Goal: Task Accomplishment & Management: Use online tool/utility

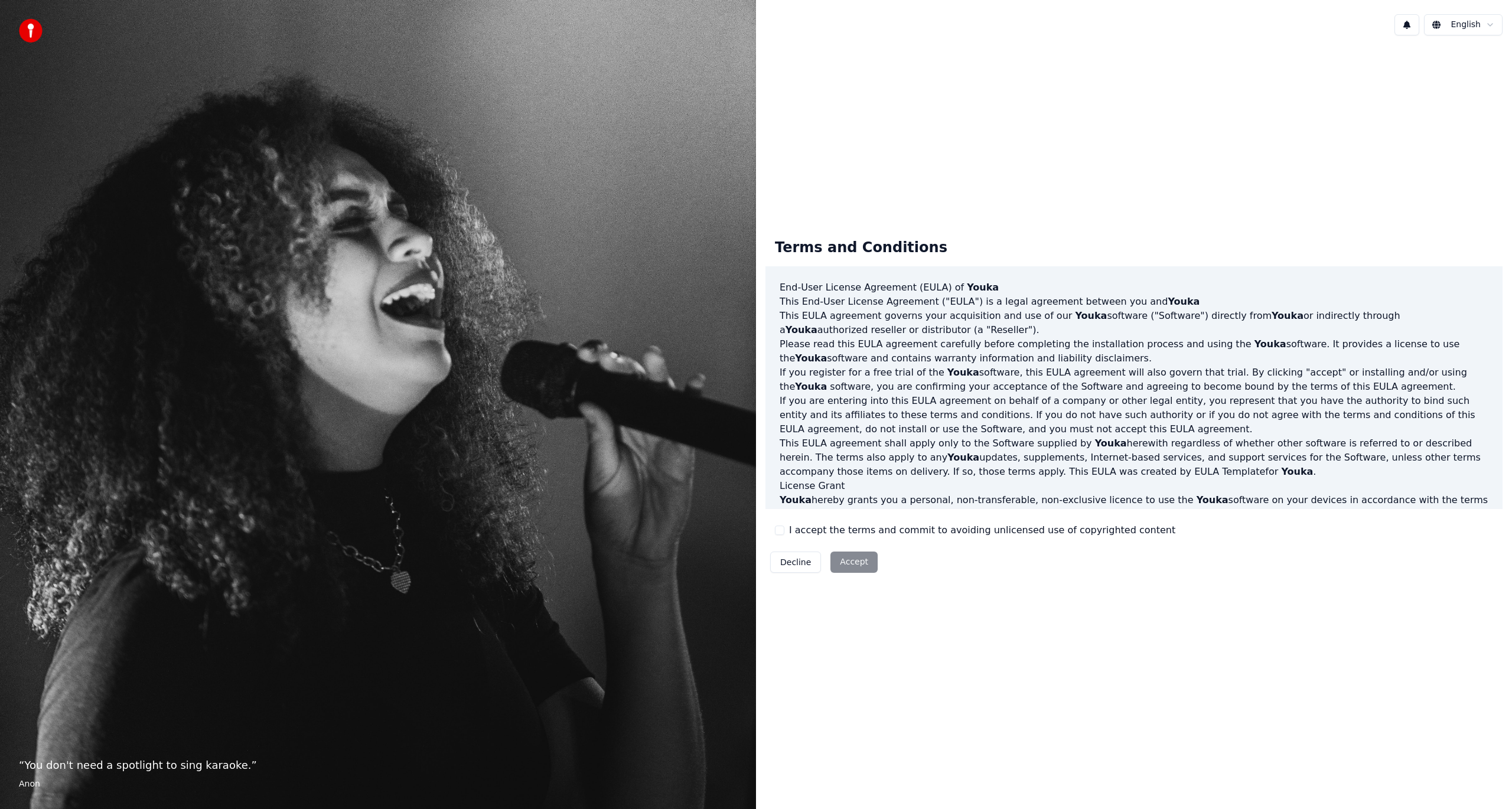
click at [778, 531] on button "I accept the terms and commit to avoiding unlicensed use of copyrighted content" at bounding box center [779, 530] width 10 height 10
click at [849, 567] on button "Accept" at bounding box center [854, 562] width 48 height 22
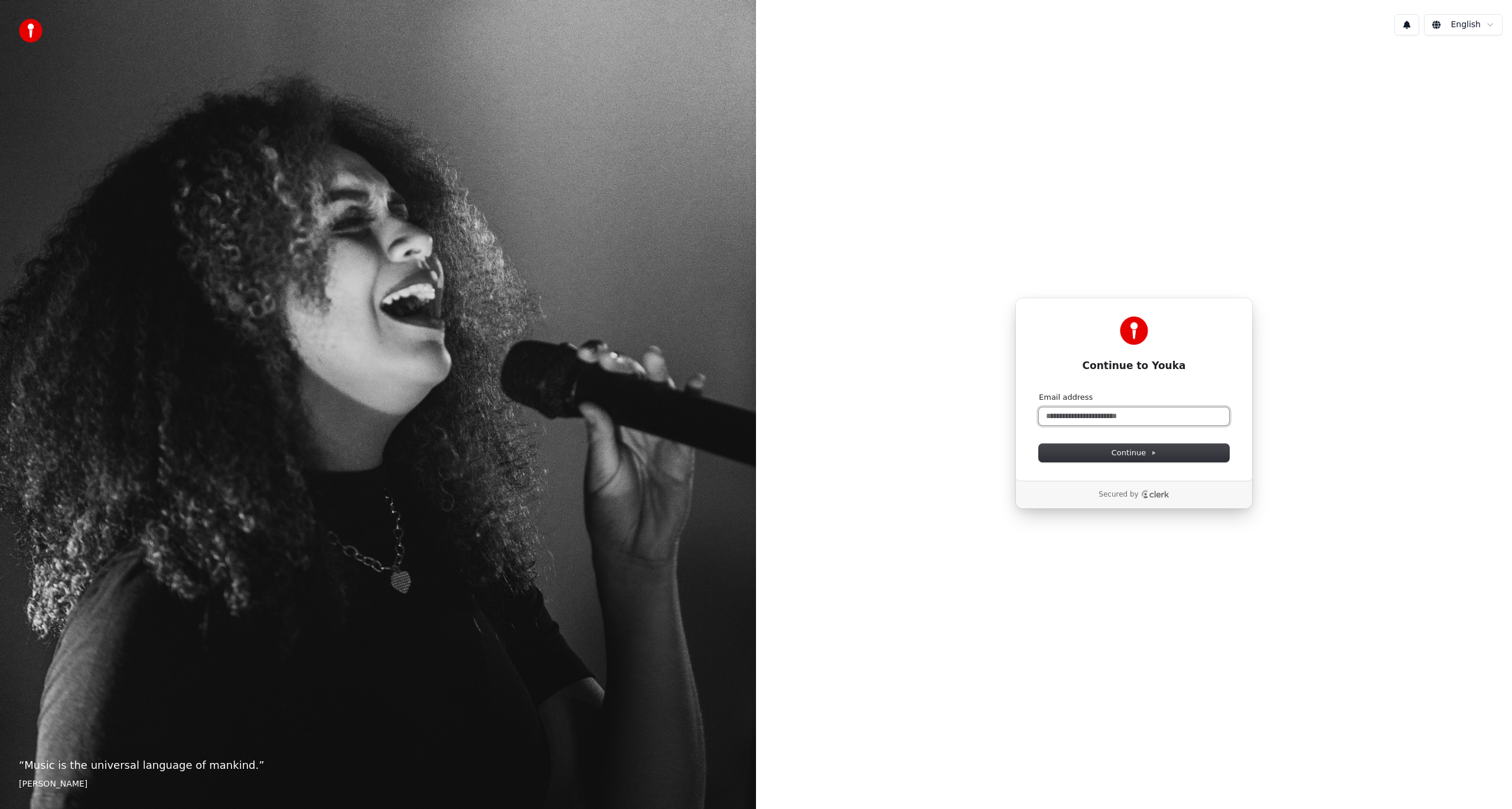
click at [1070, 418] on input "Email address" at bounding box center [1134, 417] width 190 height 18
click at [1106, 451] on button "Continue" at bounding box center [1134, 453] width 190 height 18
type input "**********"
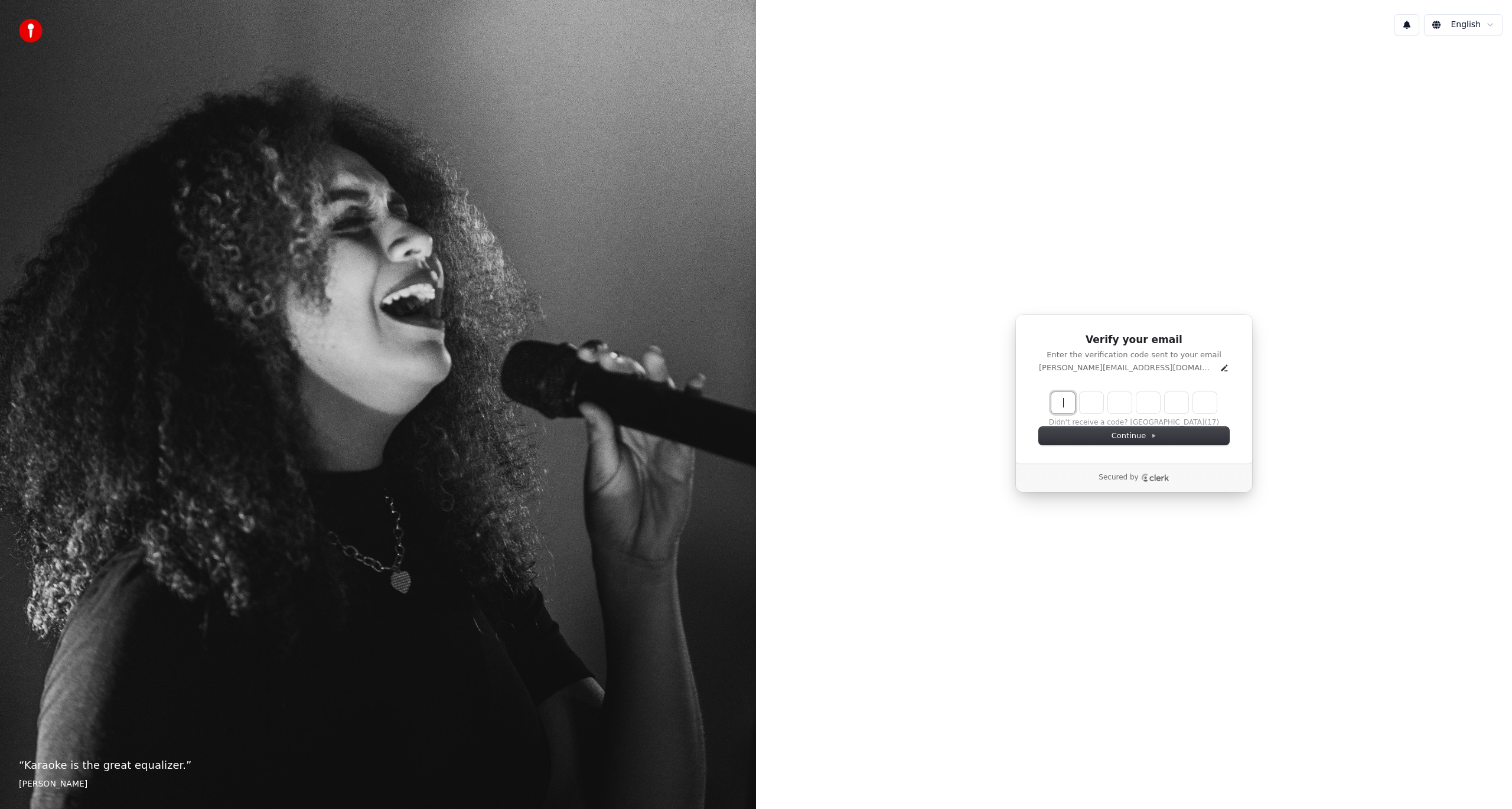
click at [1057, 406] on input "Enter verification code" at bounding box center [1145, 403] width 189 height 22
type input "******"
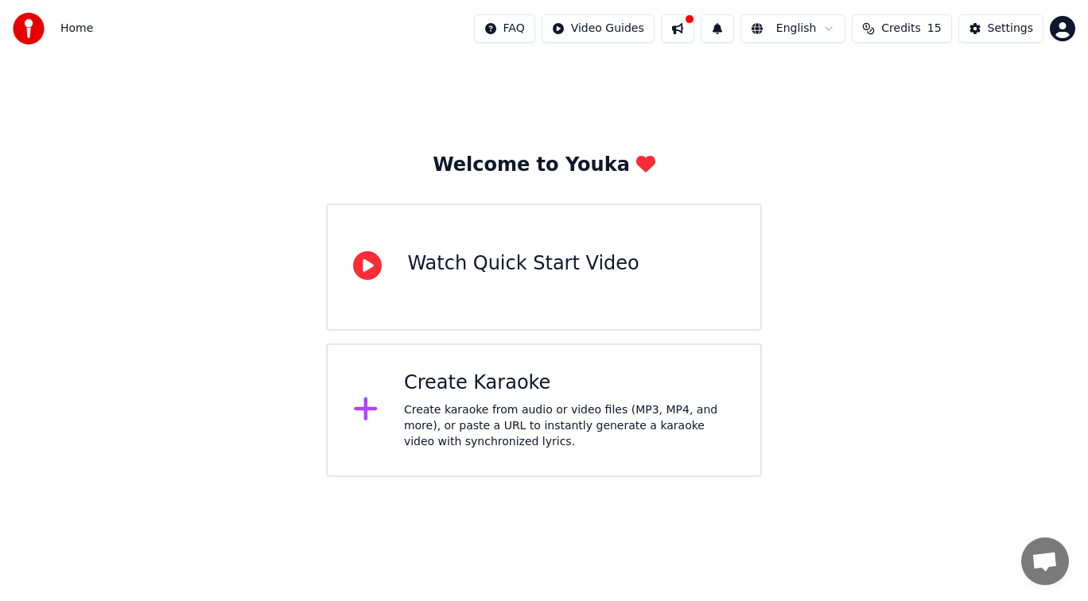
click at [499, 437] on div "Create karaoke from audio or video files (MP3, MP4, and more), or paste a URL t…" at bounding box center [569, 426] width 331 height 48
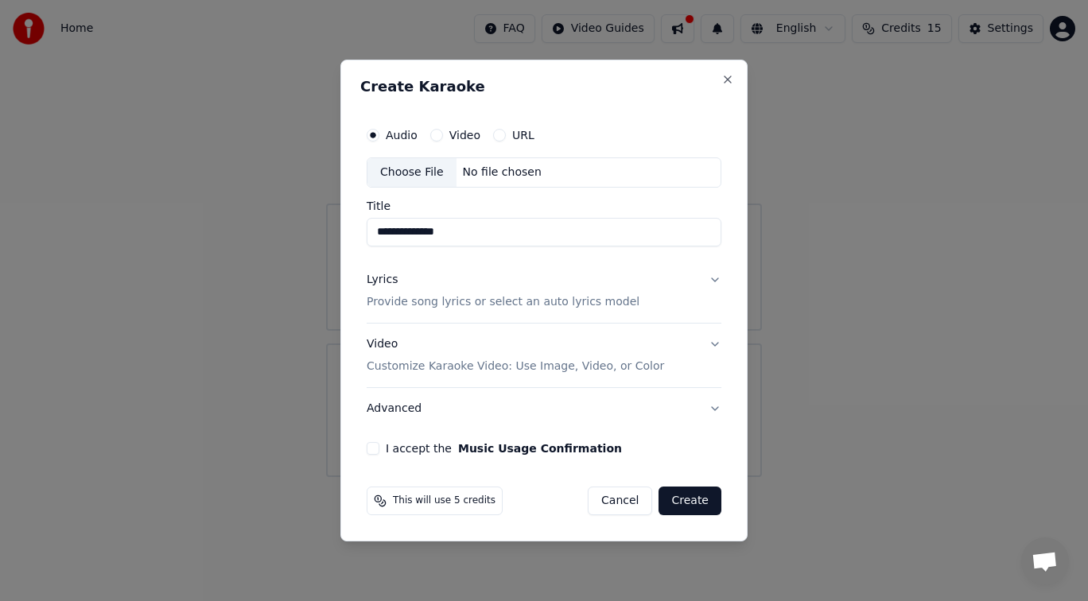
type input "**********"
click at [454, 299] on p "Provide song lyrics or select an auto lyrics model" at bounding box center [503, 302] width 273 height 16
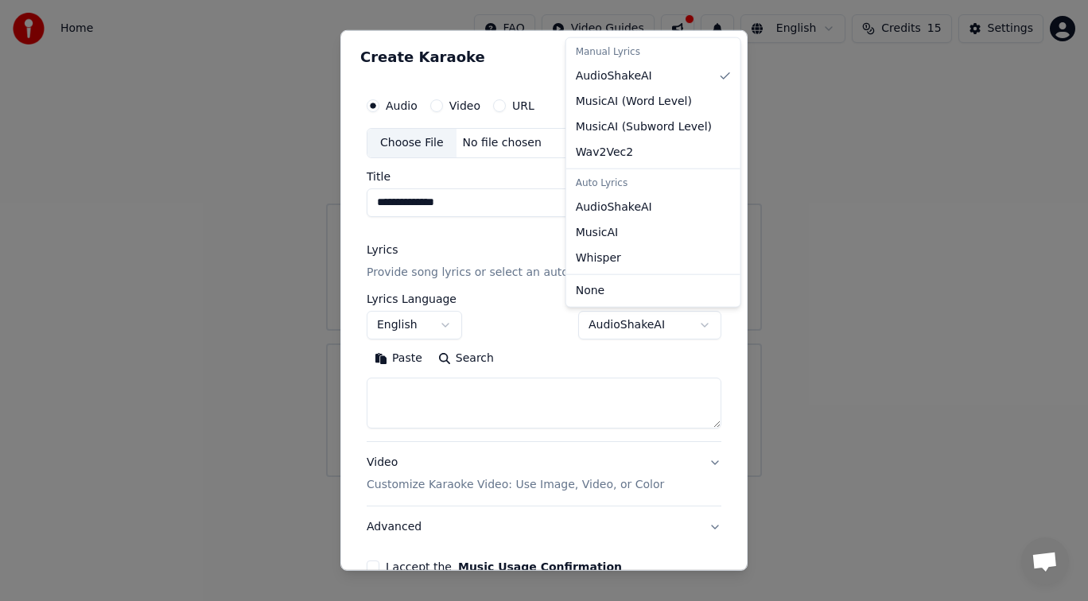
click at [694, 322] on body "**********" at bounding box center [544, 238] width 1088 height 477
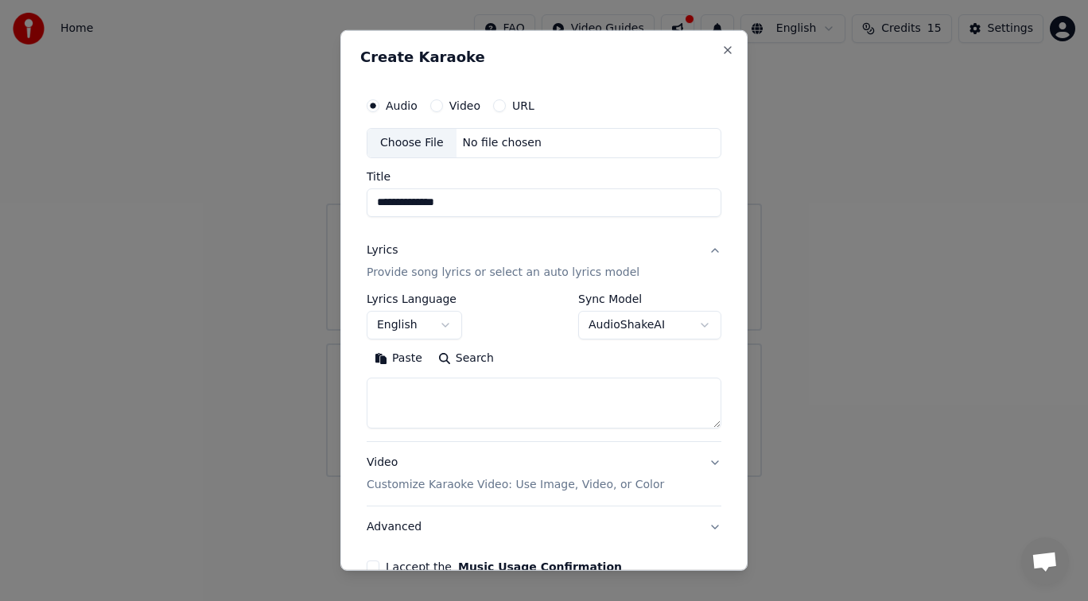
click at [694, 322] on body "**********" at bounding box center [544, 238] width 1088 height 477
click at [398, 394] on textarea at bounding box center [544, 403] width 355 height 51
click at [440, 356] on button "Search" at bounding box center [466, 358] width 72 height 25
type textarea "**********"
click at [530, 393] on textarea "**********" at bounding box center [538, 403] width 342 height 51
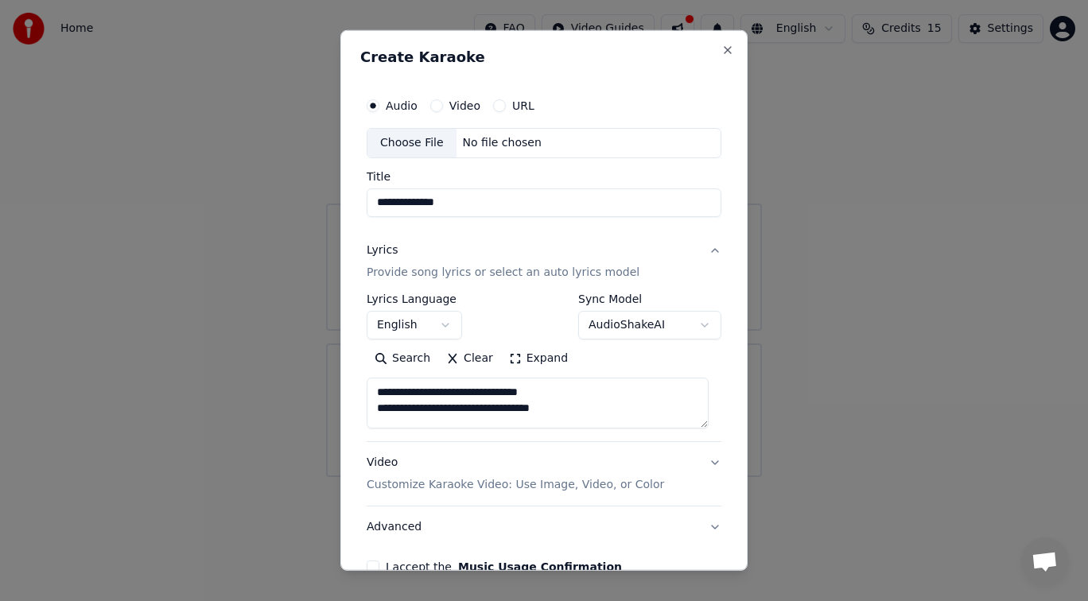
scroll to position [87, 0]
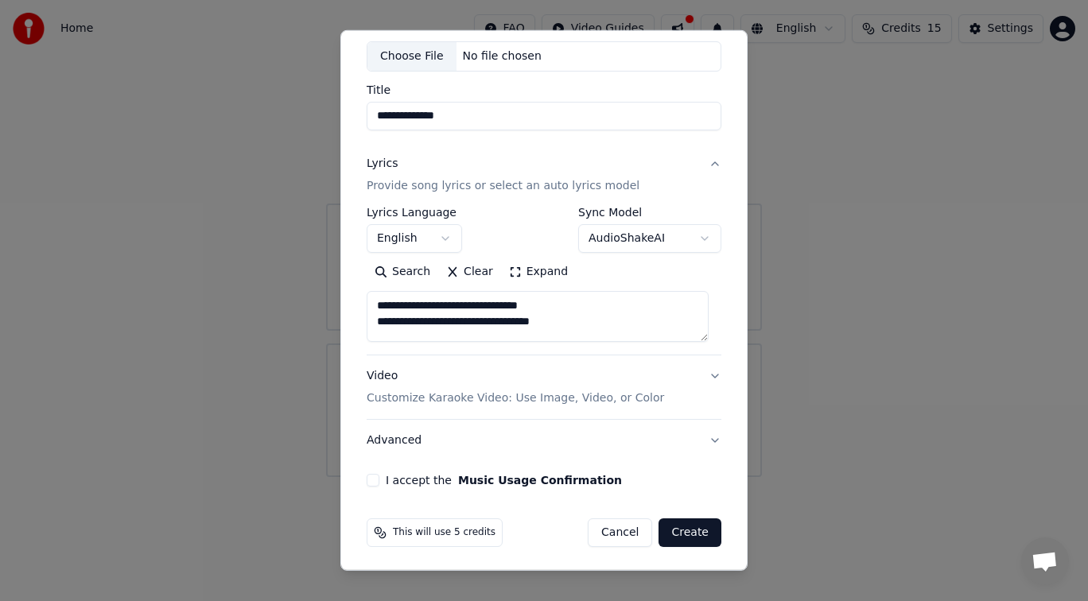
drag, startPoint x: 383, startPoint y: 478, endPoint x: 427, endPoint y: 483, distance: 44.0
click at [387, 477] on div "I accept the Music Usage Confirmation" at bounding box center [544, 480] width 355 height 13
click at [376, 474] on button "I accept the Music Usage Confirmation" at bounding box center [373, 480] width 13 height 13
click at [682, 530] on button "Create" at bounding box center [689, 532] width 63 height 29
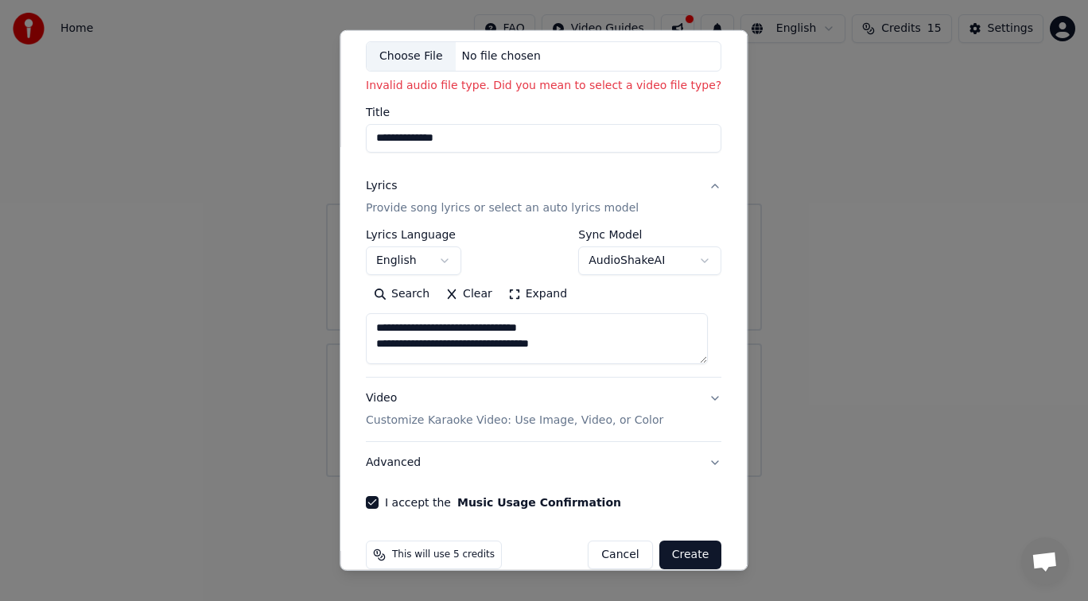
click at [452, 204] on p "Provide song lyrics or select an auto lyrics model" at bounding box center [502, 208] width 273 height 16
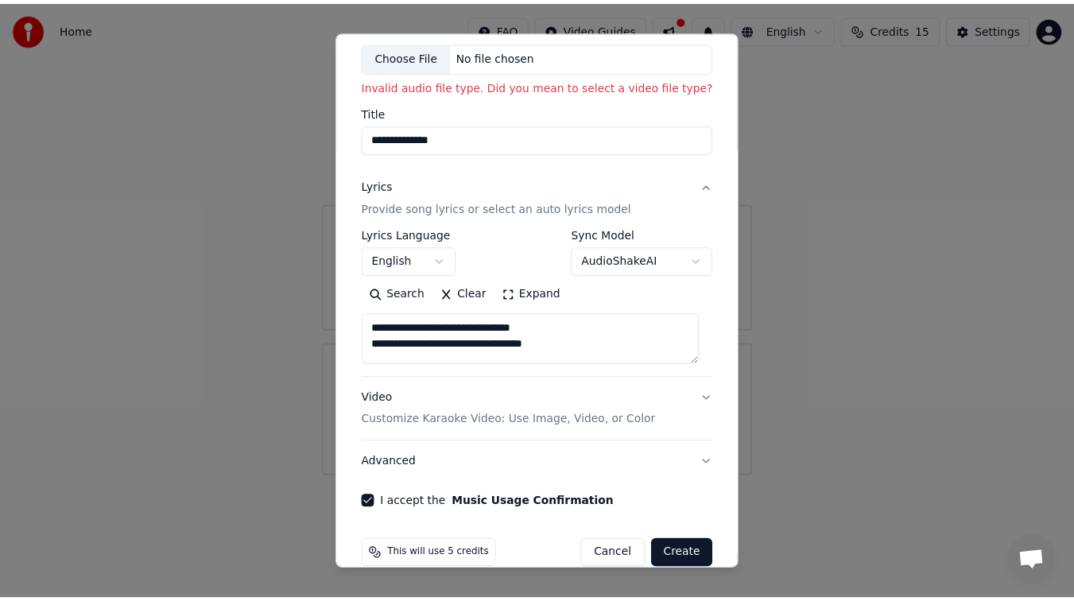
scroll to position [0, 0]
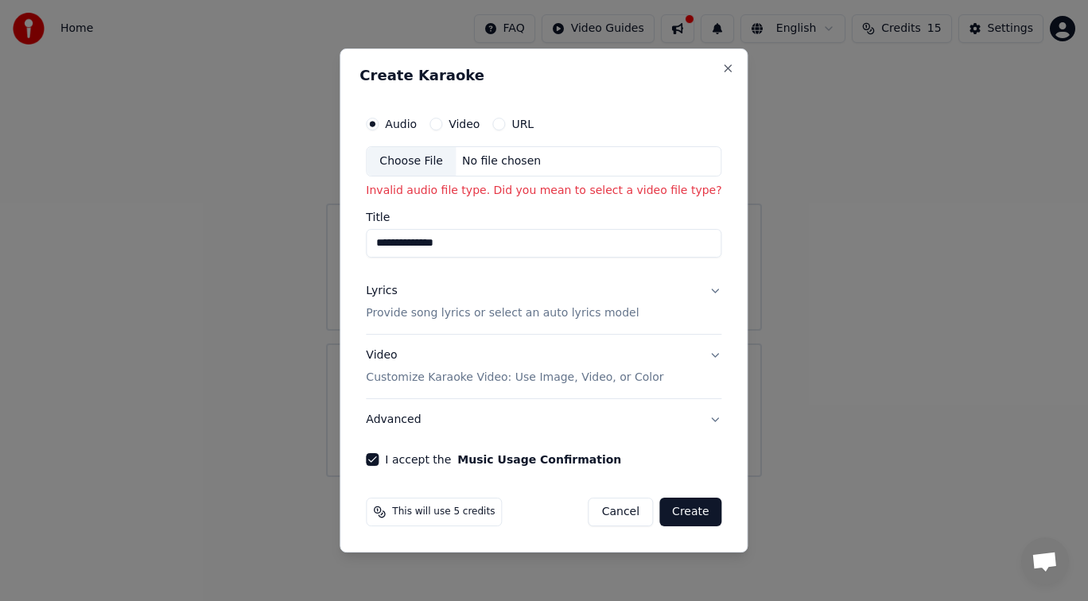
click at [410, 154] on div "Choose File" at bounding box center [411, 161] width 89 height 29
type input "**********"
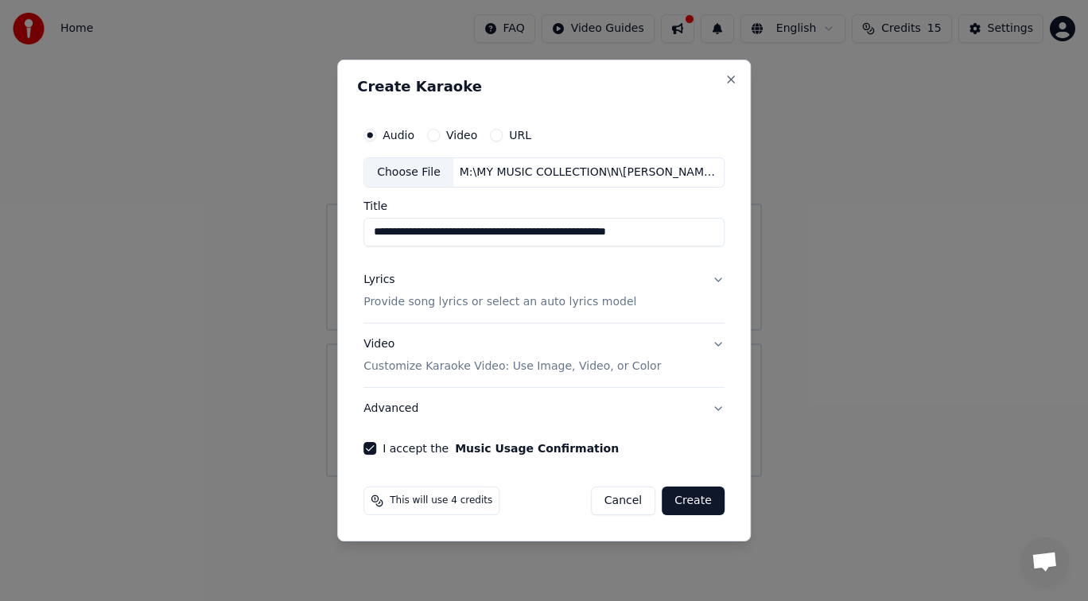
click at [685, 495] on button "Create" at bounding box center [693, 501] width 63 height 29
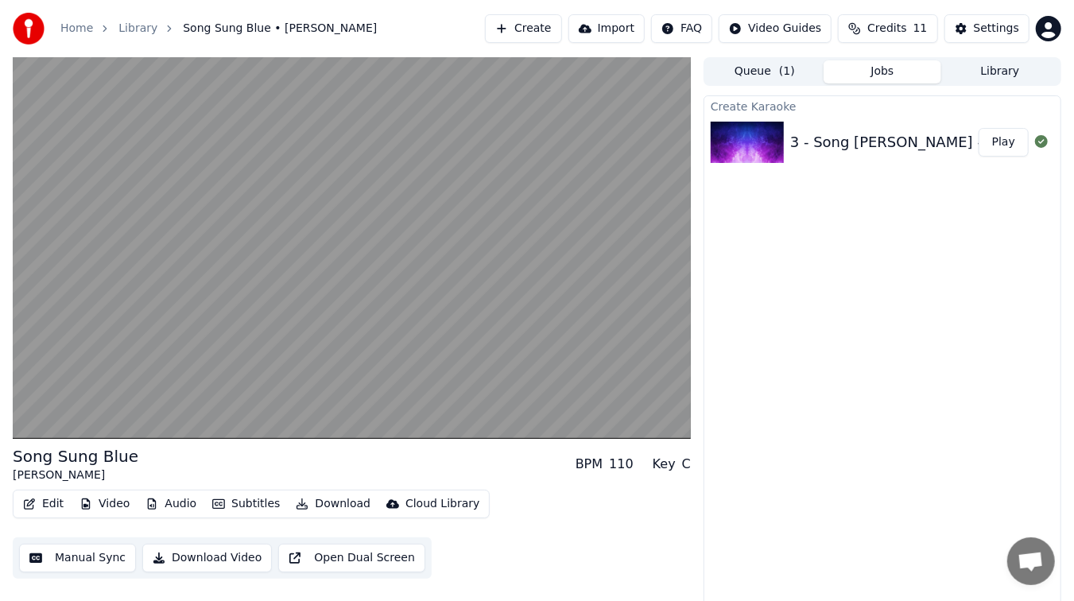
click at [1013, 236] on div "Create Karaoke 3 - Song Sung Blue - [PERSON_NAME] - All Time Greatest Hits Play" at bounding box center [883, 350] width 358 height 511
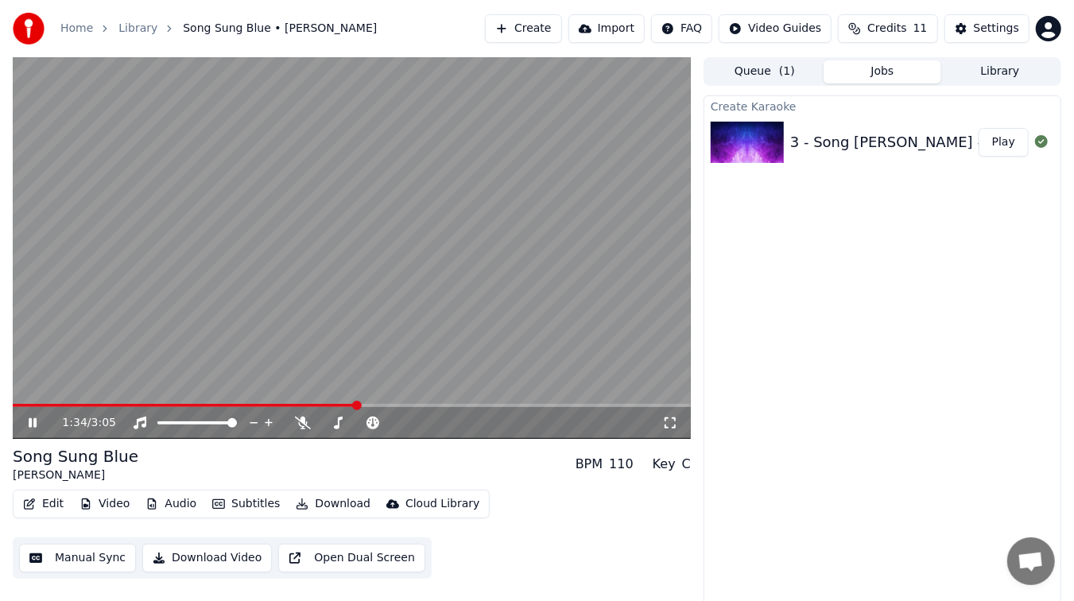
drag, startPoint x: 33, startPoint y: 421, endPoint x: 33, endPoint y: 390, distance: 31.0
click at [30, 406] on div "1:34 / 3:05" at bounding box center [352, 421] width 678 height 35
click at [149, 29] on link "Library" at bounding box center [137, 29] width 39 height 16
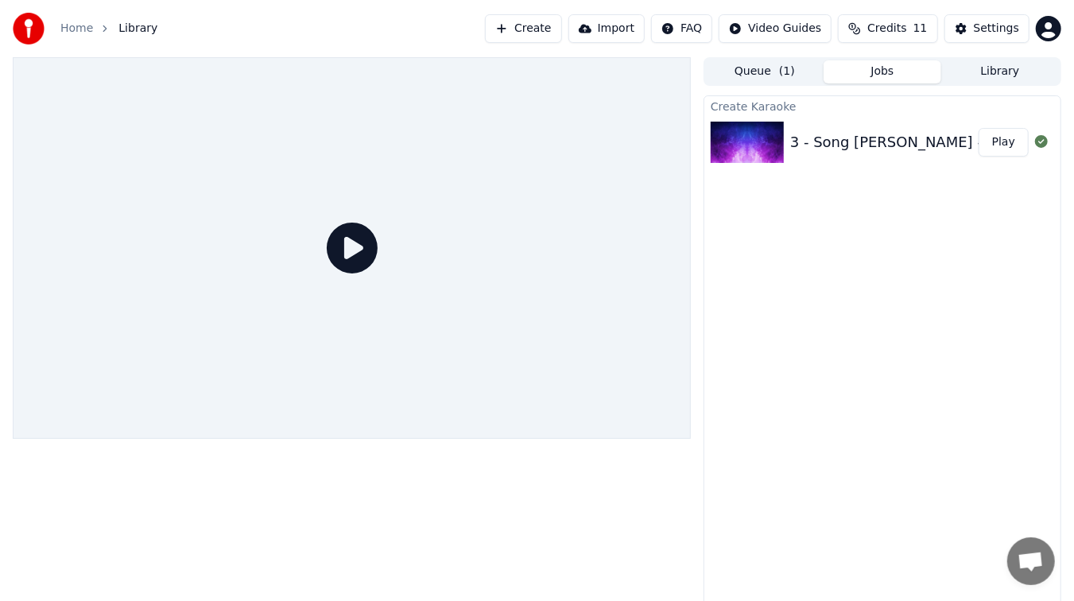
click at [131, 27] on span "Library" at bounding box center [137, 29] width 39 height 16
click at [81, 24] on link "Home" at bounding box center [76, 29] width 33 height 16
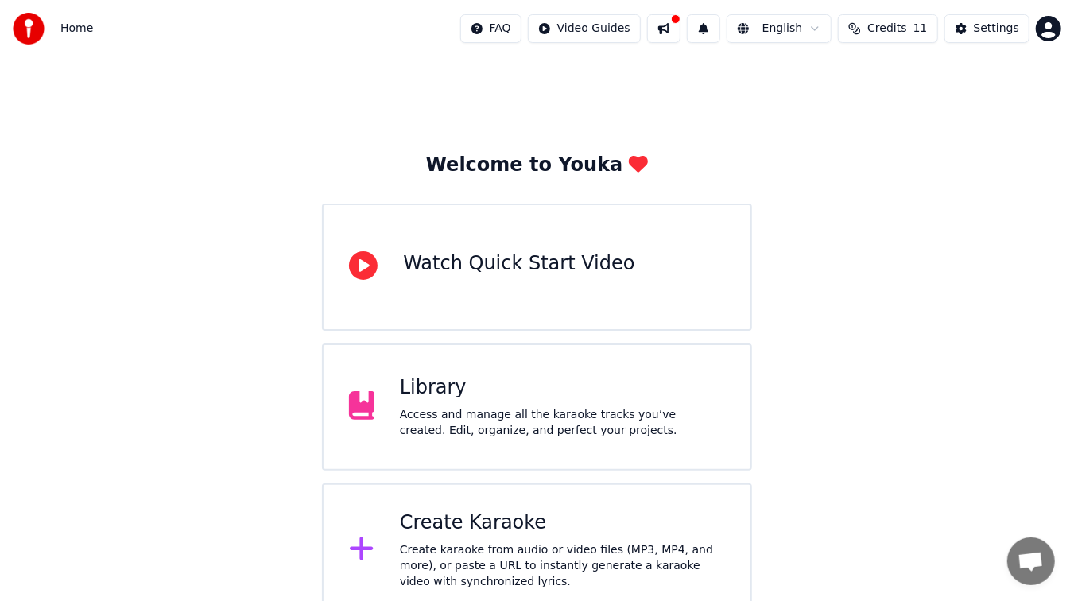
click at [521, 371] on div "Library Access and manage all the karaoke tracks you’ve created. Edit, organize…" at bounding box center [536, 407] width 429 height 127
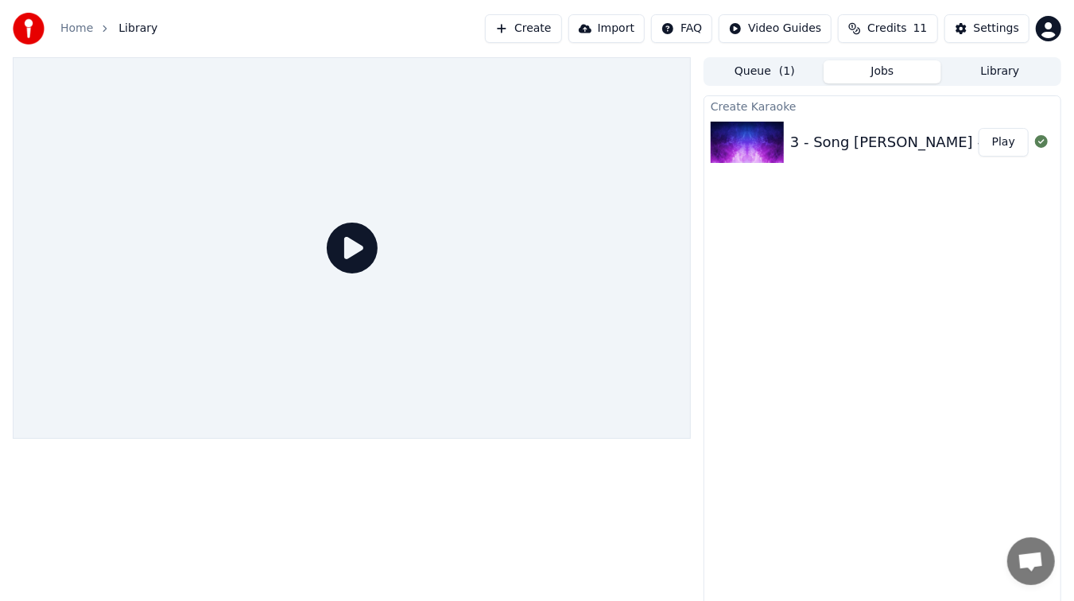
click at [642, 28] on button "Import" at bounding box center [607, 28] width 76 height 29
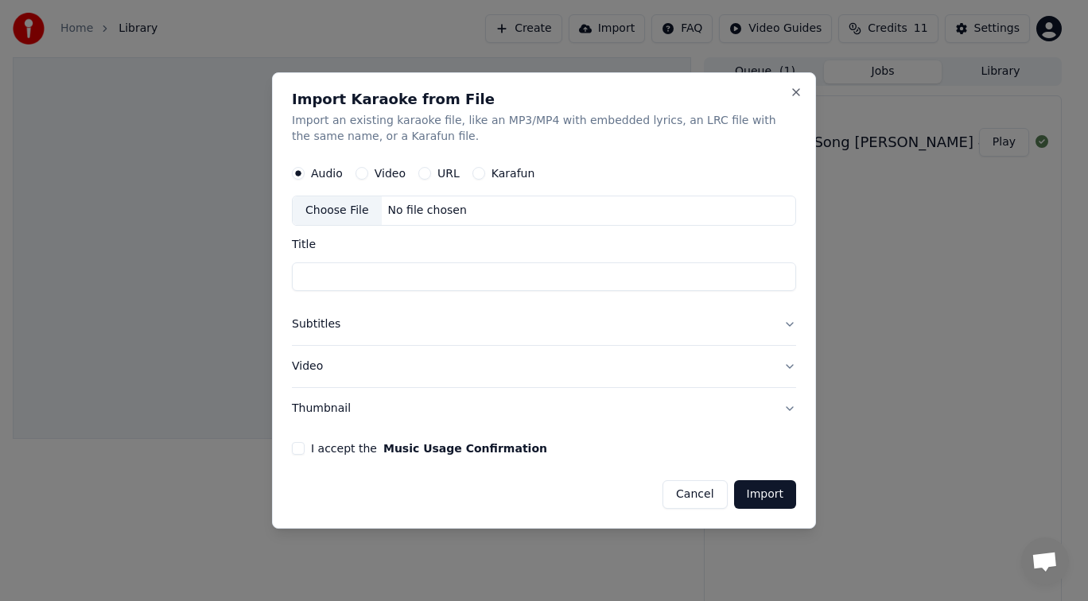
click at [708, 498] on button "Cancel" at bounding box center [694, 494] width 64 height 29
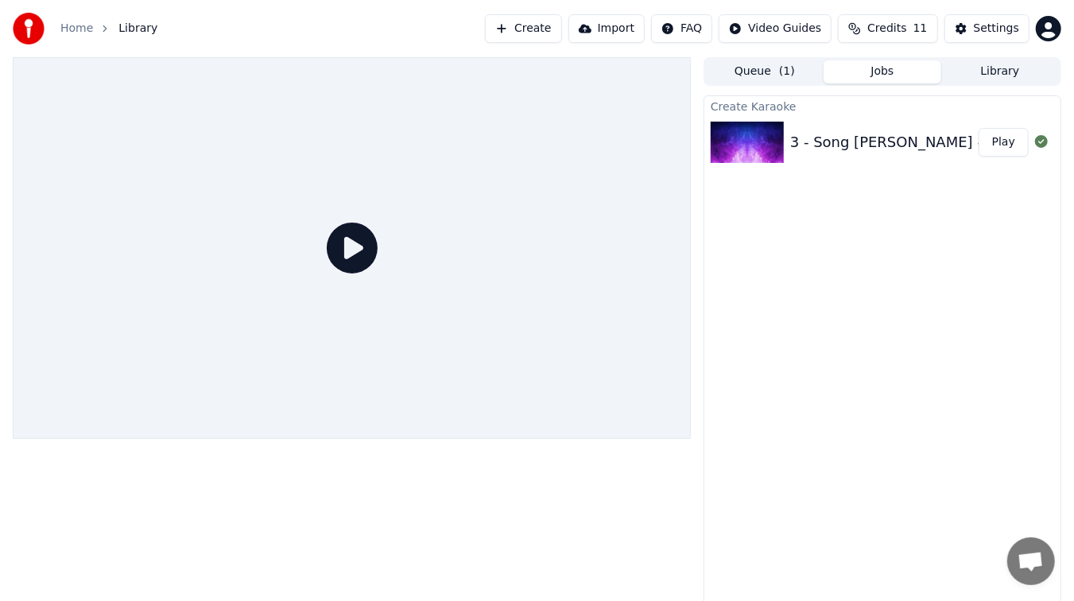
click at [359, 253] on icon at bounding box center [352, 248] width 51 height 51
click at [357, 250] on icon at bounding box center [352, 248] width 51 height 51
click at [355, 248] on icon at bounding box center [352, 248] width 51 height 51
click at [844, 142] on div "3 - Song [PERSON_NAME] - [PERSON_NAME] - All Time Greatest Hits" at bounding box center [1033, 142] width 486 height 22
click at [1007, 140] on button "Play" at bounding box center [1004, 142] width 50 height 29
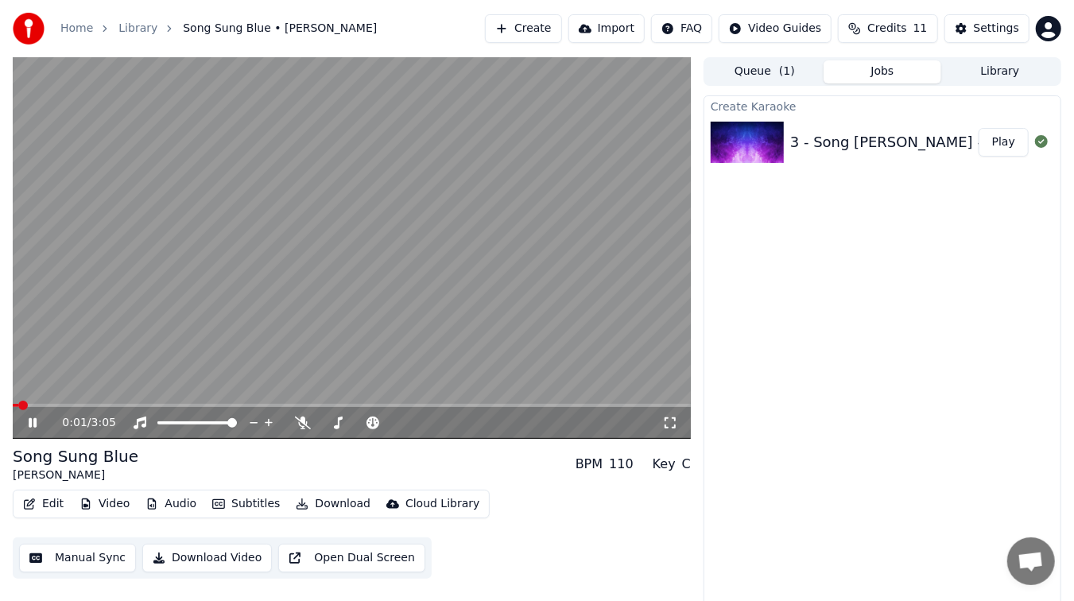
click at [291, 402] on video at bounding box center [352, 248] width 678 height 382
click at [297, 403] on video at bounding box center [352, 248] width 678 height 382
click at [308, 403] on video at bounding box center [352, 248] width 678 height 382
click at [357, 402] on span at bounding box center [360, 406] width 10 height 10
click at [22, 422] on div "1:34 / 3:05" at bounding box center [352, 423] width 666 height 16
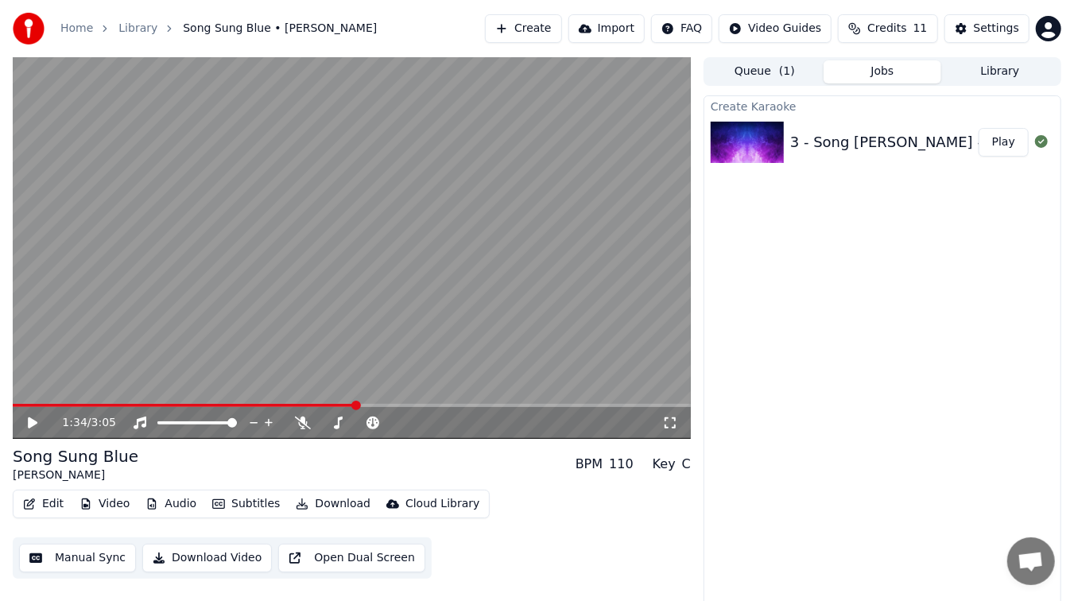
click at [35, 423] on icon at bounding box center [33, 422] width 10 height 11
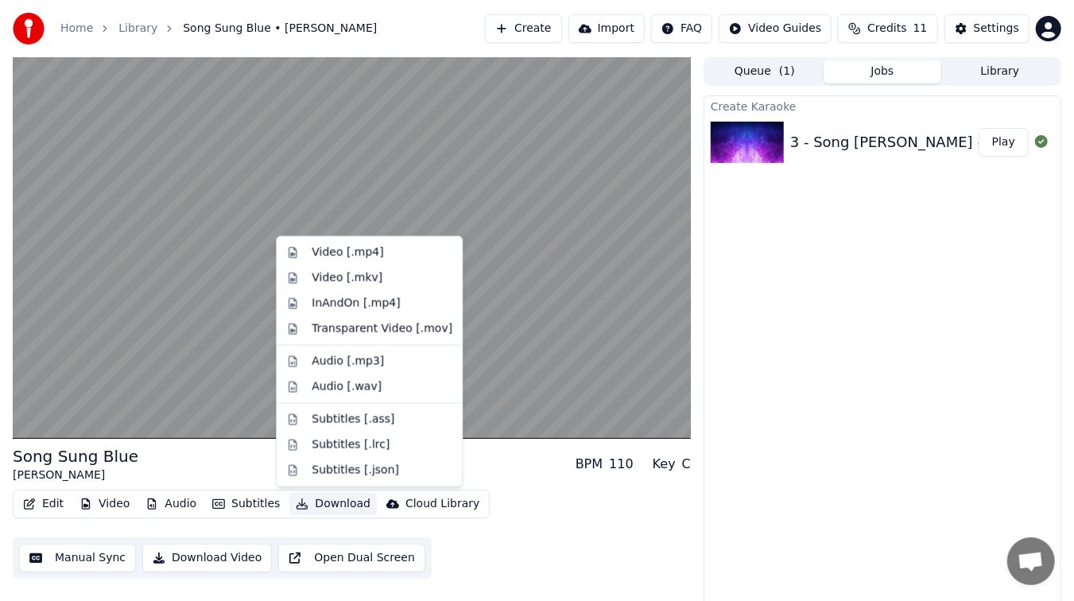
click at [324, 500] on button "Download" at bounding box center [332, 504] width 87 height 22
click at [344, 248] on div "Video [.mp4]" at bounding box center [348, 253] width 72 height 16
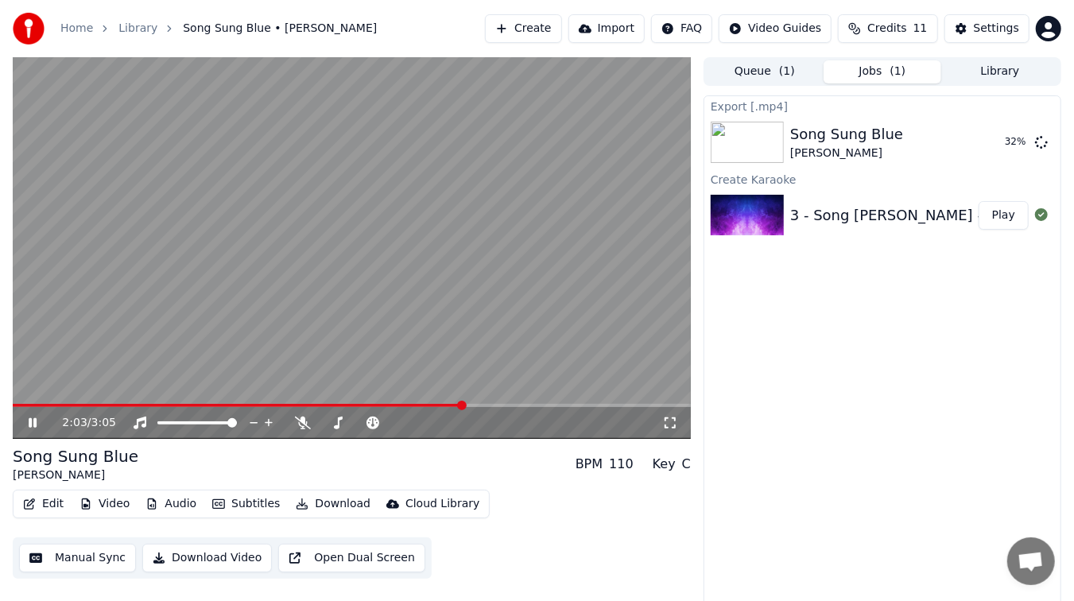
drag, startPoint x: 33, startPoint y: 422, endPoint x: 29, endPoint y: 413, distance: 10.3
click at [32, 423] on icon at bounding box center [43, 423] width 37 height 13
click at [998, 142] on button "Show" at bounding box center [1000, 142] width 57 height 29
click at [895, 34] on span "Credits" at bounding box center [887, 29] width 39 height 16
click at [69, 21] on link "Home" at bounding box center [76, 29] width 33 height 16
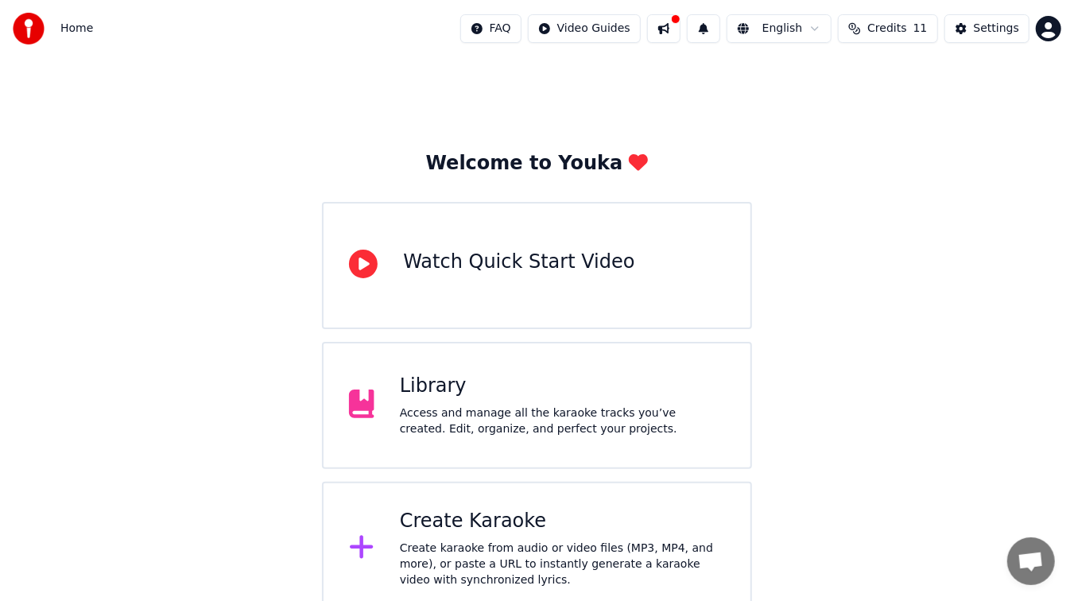
scroll to position [16, 0]
